Goal: Task Accomplishment & Management: Manage account settings

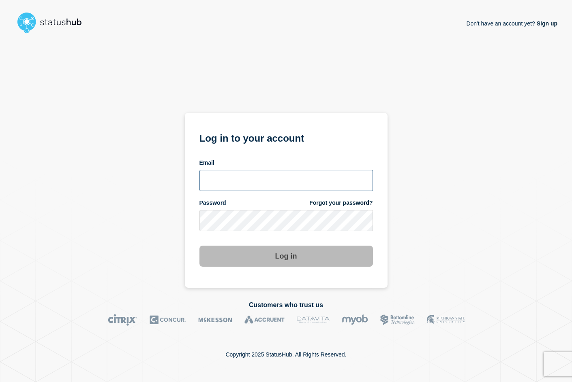
type input "[PERSON_NAME][EMAIL_ADDRESS][DOMAIN_NAME]"
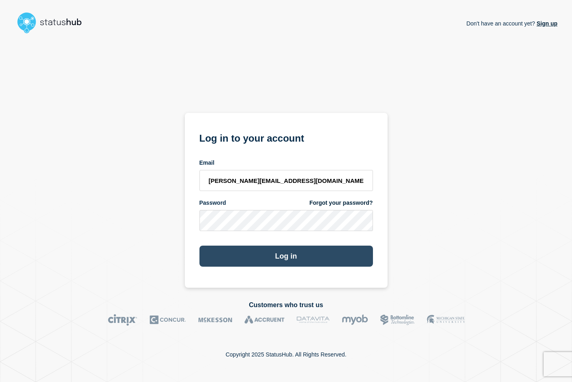
click at [294, 258] on button "Log in" at bounding box center [285, 256] width 173 height 21
